Goal: Find specific page/section: Find specific page/section

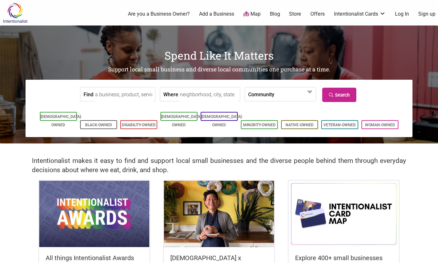
click at [137, 97] on input "Find" at bounding box center [124, 94] width 58 height 14
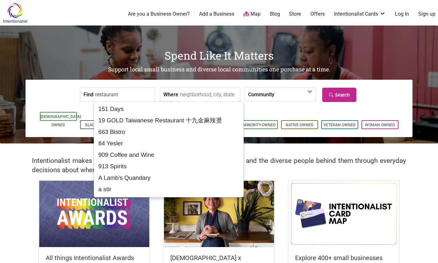
type input "restaurant"
click at [200, 94] on input "Where" at bounding box center [209, 94] width 58 height 14
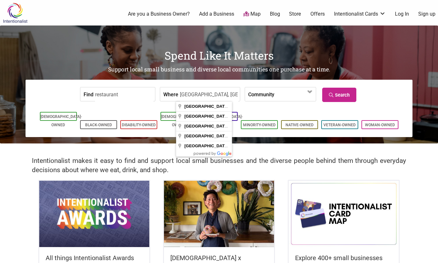
type input "[GEOGRAPHIC_DATA], [GEOGRAPHIC_DATA], [GEOGRAPHIC_DATA]"
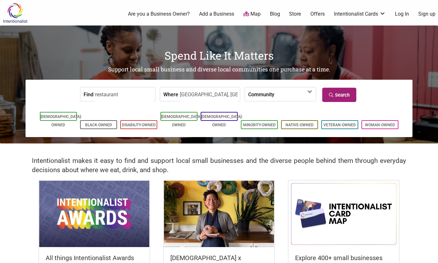
click at [332, 97] on icon at bounding box center [332, 95] width 6 height 4
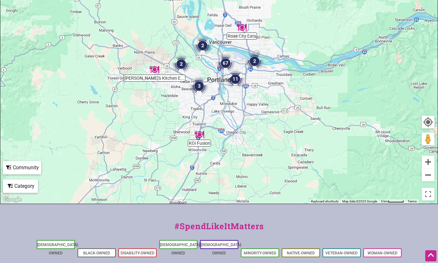
scroll to position [223, 0]
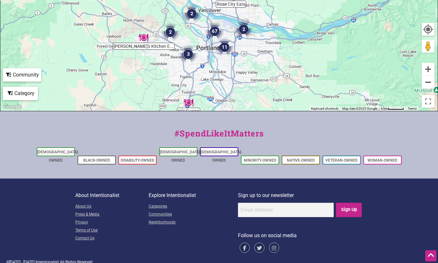
drag, startPoint x: 245, startPoint y: 56, endPoint x: 233, endPoint y: 121, distance: 65.5
click at [233, 121] on div "Intentionalist Spend like it matters 0 Add a Business Map Blog Store Offers Int…" at bounding box center [219, 24] width 438 height 495
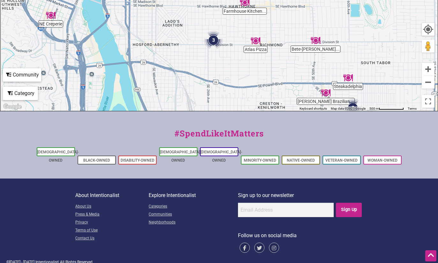
drag, startPoint x: 204, startPoint y: 30, endPoint x: 224, endPoint y: 51, distance: 29.3
click at [224, 51] on img "3" at bounding box center [213, 40] width 24 height 24
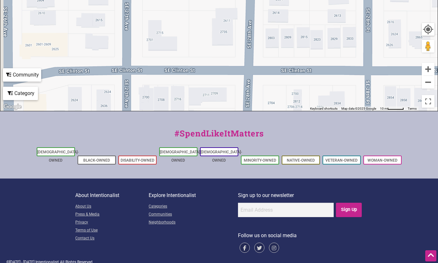
drag, startPoint x: 224, startPoint y: 51, endPoint x: 286, endPoint y: 118, distance: 90.6
click at [286, 118] on div "Intentionalist Spend like it matters 0 Add a Business Map Blog Store Offers Int…" at bounding box center [219, 24] width 438 height 495
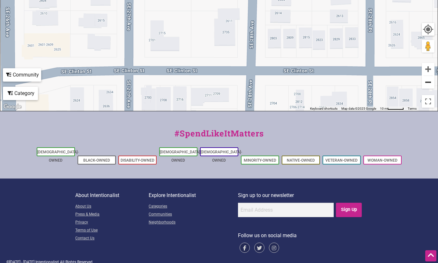
click at [427, 87] on button "Zoom out" at bounding box center [428, 82] width 13 height 13
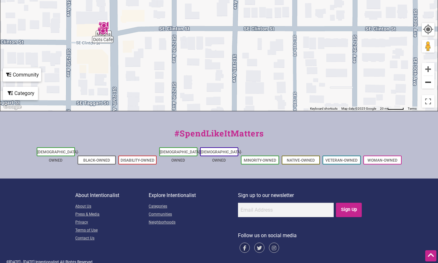
click at [427, 87] on button "Zoom out" at bounding box center [428, 82] width 13 height 13
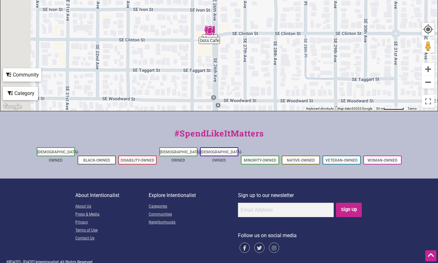
drag, startPoint x: 214, startPoint y: 54, endPoint x: 273, endPoint y: 87, distance: 66.9
